Goal: Transaction & Acquisition: Purchase product/service

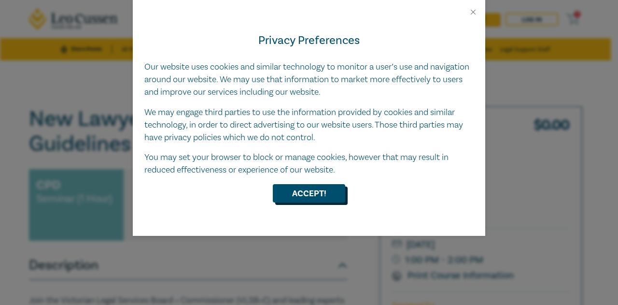
click at [297, 196] on button "Accept!" at bounding box center [309, 193] width 72 height 18
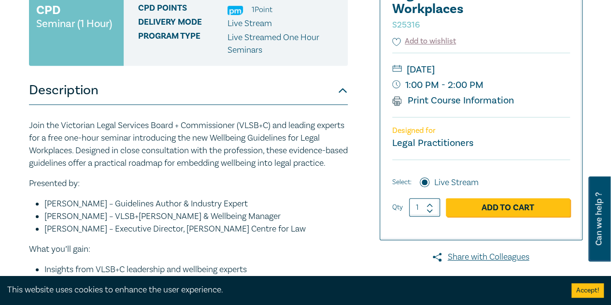
scroll to position [190, 0]
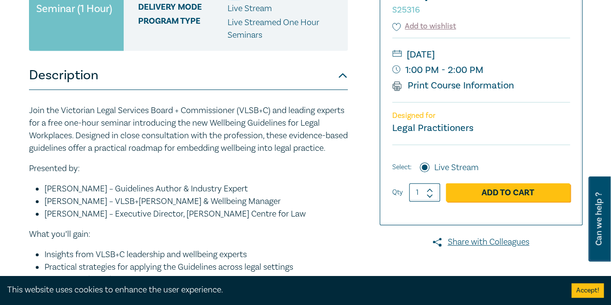
click at [429, 188] on icon at bounding box center [429, 190] width 7 height 4
type input "2"
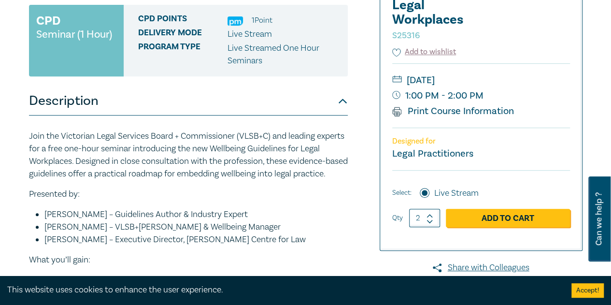
scroll to position [159, 0]
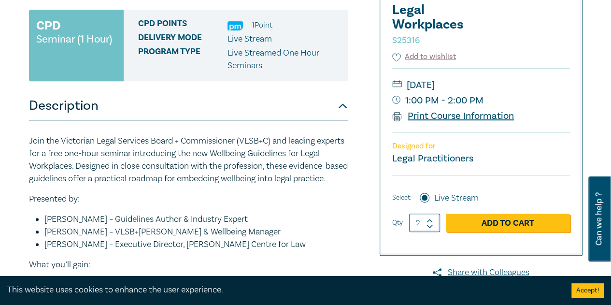
click at [444, 115] on link "Print Course Information" at bounding box center [453, 116] width 122 height 13
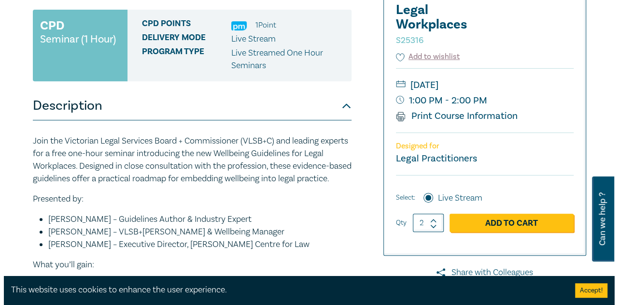
scroll to position [160, 0]
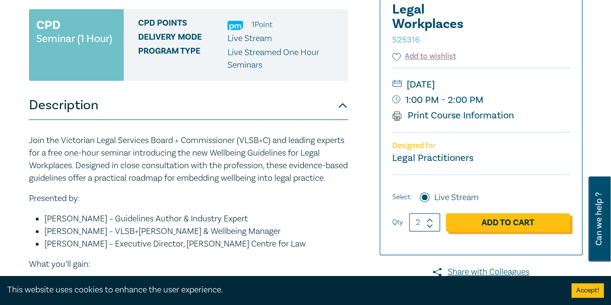
click at [517, 223] on link "Add to Cart" at bounding box center [508, 222] width 124 height 18
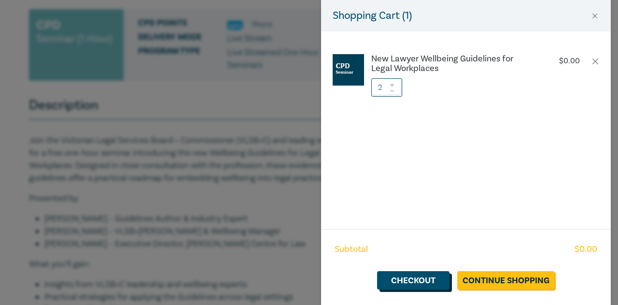
click at [413, 279] on link "Checkout" at bounding box center [413, 280] width 72 height 18
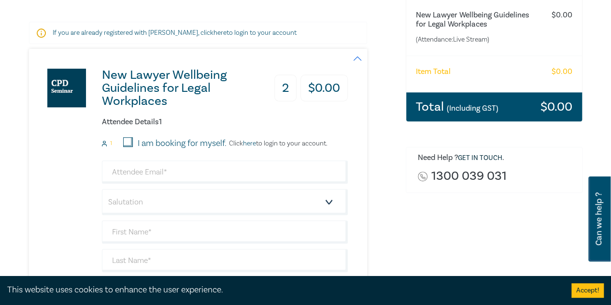
scroll to position [142, 0]
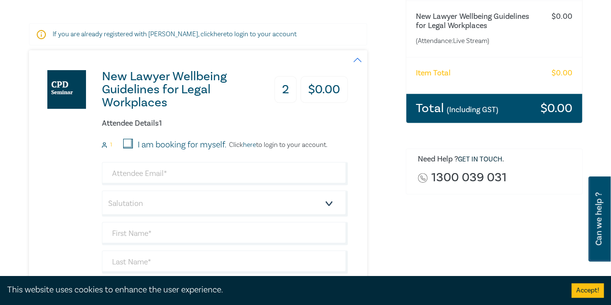
click at [127, 141] on input "I am booking for myself." at bounding box center [128, 144] width 10 height 10
checkbox input "true"
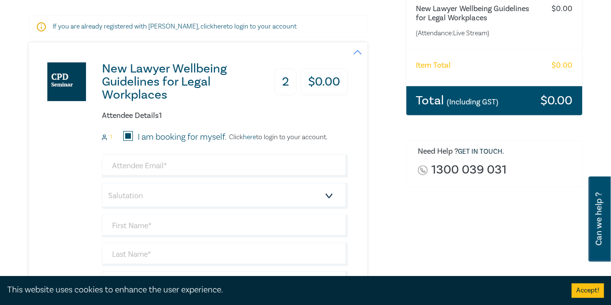
scroll to position [134, 0]
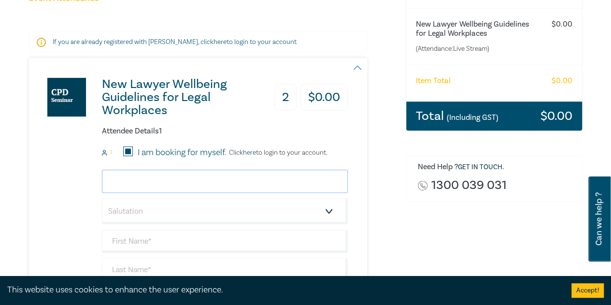
click at [216, 176] on input "email" at bounding box center [225, 181] width 246 height 23
type input "O"
type input "[PERSON_NAME][EMAIL_ADDRESS][DOMAIN_NAME]"
click at [190, 210] on select "Salutation Mr. Mrs. Ms. Miss Dr. Prof. Other" at bounding box center [225, 211] width 246 height 26
select select "Ms."
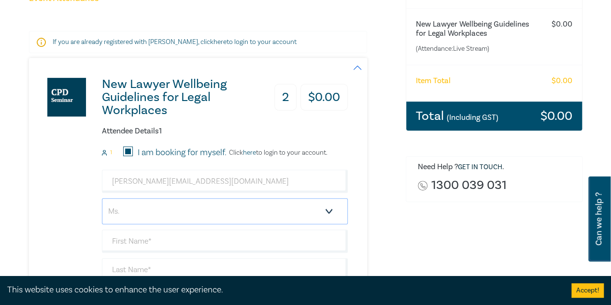
click at [102, 198] on select "Salutation Mr. Mrs. Ms. Miss Dr. Prof. Other" at bounding box center [225, 211] width 246 height 26
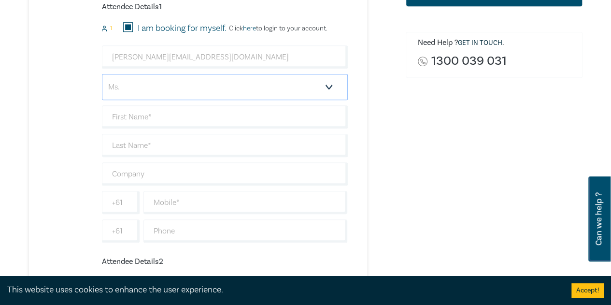
scroll to position [288, 0]
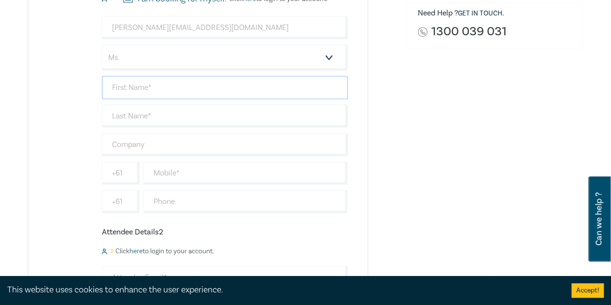
click at [330, 86] on input "text" at bounding box center [225, 87] width 246 height 23
type input "o"
type input "[PERSON_NAME]"
click at [300, 115] on input "text" at bounding box center [225, 115] width 246 height 23
type input "[PERSON_NAME]"
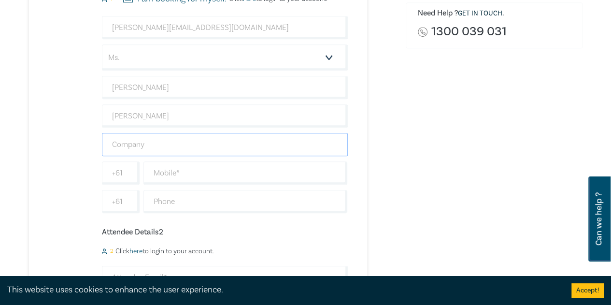
click at [302, 140] on input "text" at bounding box center [225, 144] width 246 height 23
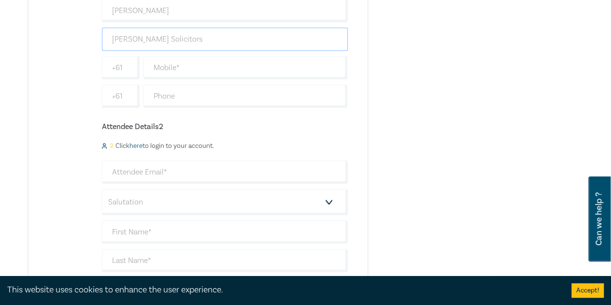
scroll to position [411, 0]
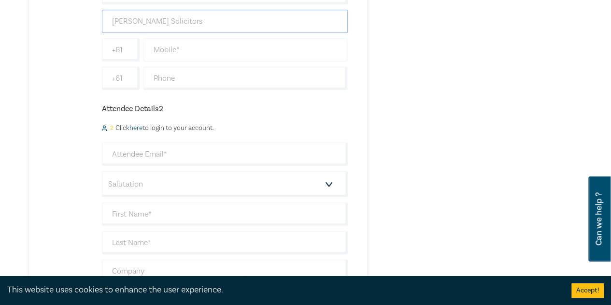
type input "[PERSON_NAME] Solicitors"
click at [221, 48] on input "text" at bounding box center [245, 49] width 204 height 23
type input "14800278"
click at [184, 150] on input "email" at bounding box center [225, 153] width 246 height 23
click at [176, 147] on input "kieran@kieranscox,com" at bounding box center [225, 153] width 246 height 23
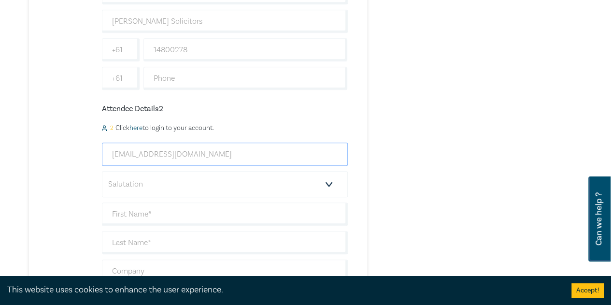
type input "[EMAIL_ADDRESS][DOMAIN_NAME]"
click at [161, 179] on select "Salutation Mr. Mrs. Ms. Miss Dr. Prof. Other" at bounding box center [225, 184] width 246 height 26
click at [102, 171] on select "Salutation Mr. Mrs. Ms. Miss Dr. Prof. Other" at bounding box center [225, 184] width 246 height 26
click at [170, 210] on input "text" at bounding box center [225, 213] width 246 height 23
click at [118, 183] on select "Salutation Mr. Mrs. Ms. Miss Dr. Prof. Other" at bounding box center [225, 184] width 246 height 26
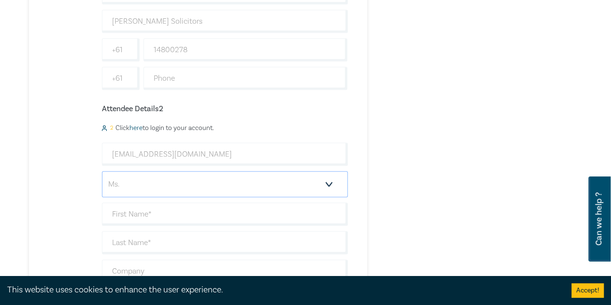
select select "Mr."
click at [102, 171] on select "Salutation Mr. Mrs. Ms. Miss Dr. Prof. Other" at bounding box center [225, 184] width 246 height 26
click at [146, 208] on input "text" at bounding box center [225, 213] width 246 height 23
type input "Kieran"
click at [155, 236] on input "text" at bounding box center [225, 242] width 246 height 23
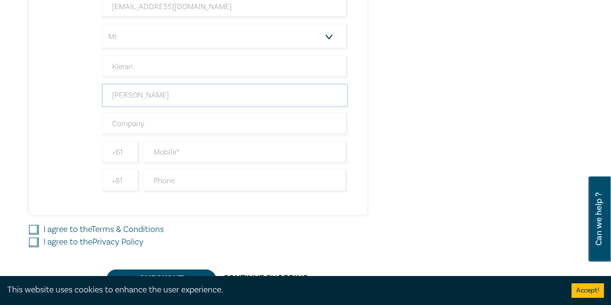
scroll to position [556, 0]
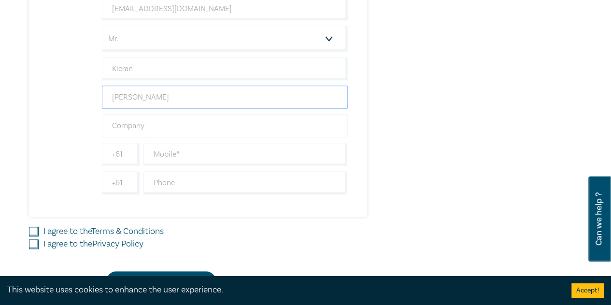
type input "[PERSON_NAME]"
click at [221, 123] on input "text" at bounding box center [225, 125] width 246 height 23
type input "[PERSON_NAME] Solicitors"
click at [209, 147] on input "text" at bounding box center [245, 153] width 204 height 23
type input "400587943"
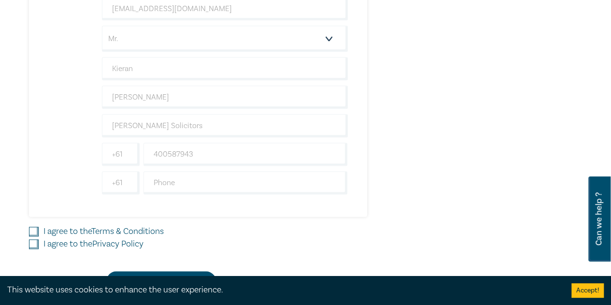
click at [31, 226] on input "I agree to the Terms & Conditions" at bounding box center [34, 231] width 10 height 10
click at [32, 227] on input "I agree to the Terms & Conditions" at bounding box center [34, 231] width 10 height 10
checkbox input "true"
click at [31, 239] on input "I agree to the Privacy Policy" at bounding box center [34, 244] width 10 height 10
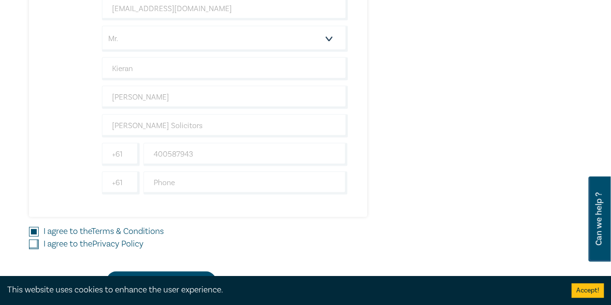
checkbox input "true"
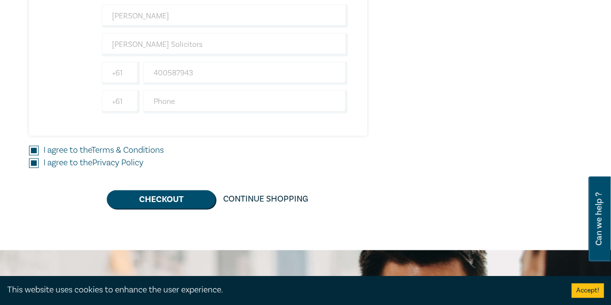
scroll to position [634, 0]
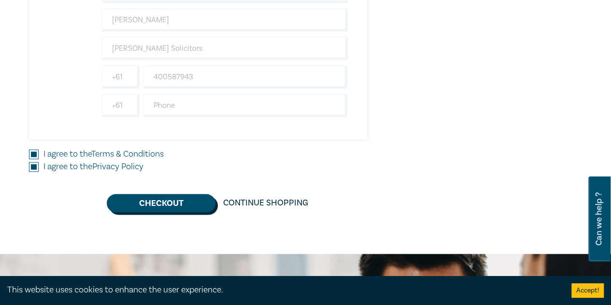
click at [201, 194] on button "Checkout" at bounding box center [161, 203] width 109 height 18
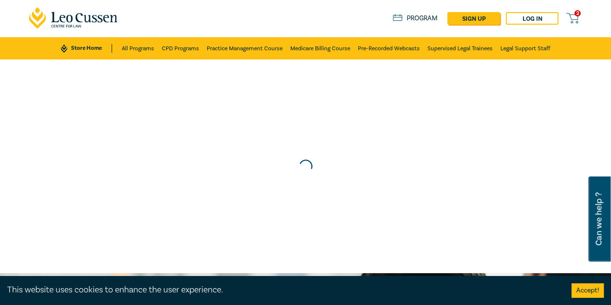
scroll to position [0, 0]
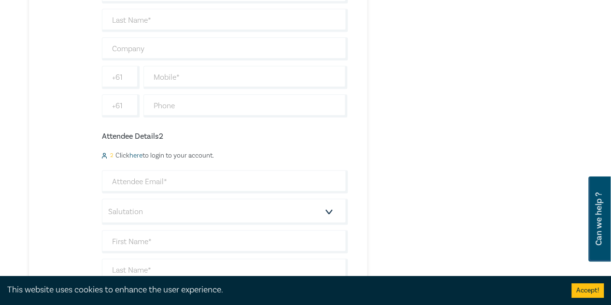
scroll to position [457, 0]
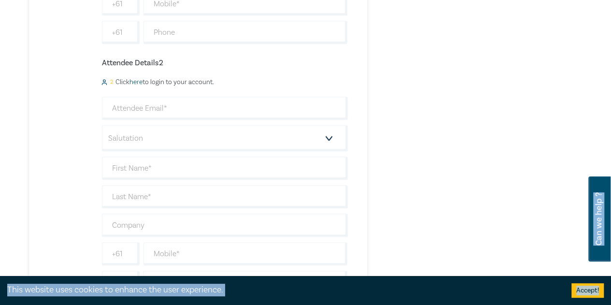
drag, startPoint x: 599, startPoint y: 111, endPoint x: 589, endPoint y: 182, distance: 71.6
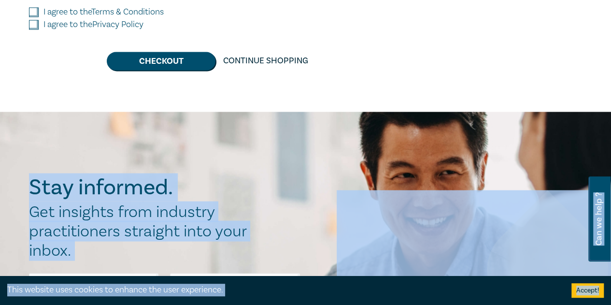
scroll to position [747, 0]
